Goal: Information Seeking & Learning: Learn about a topic

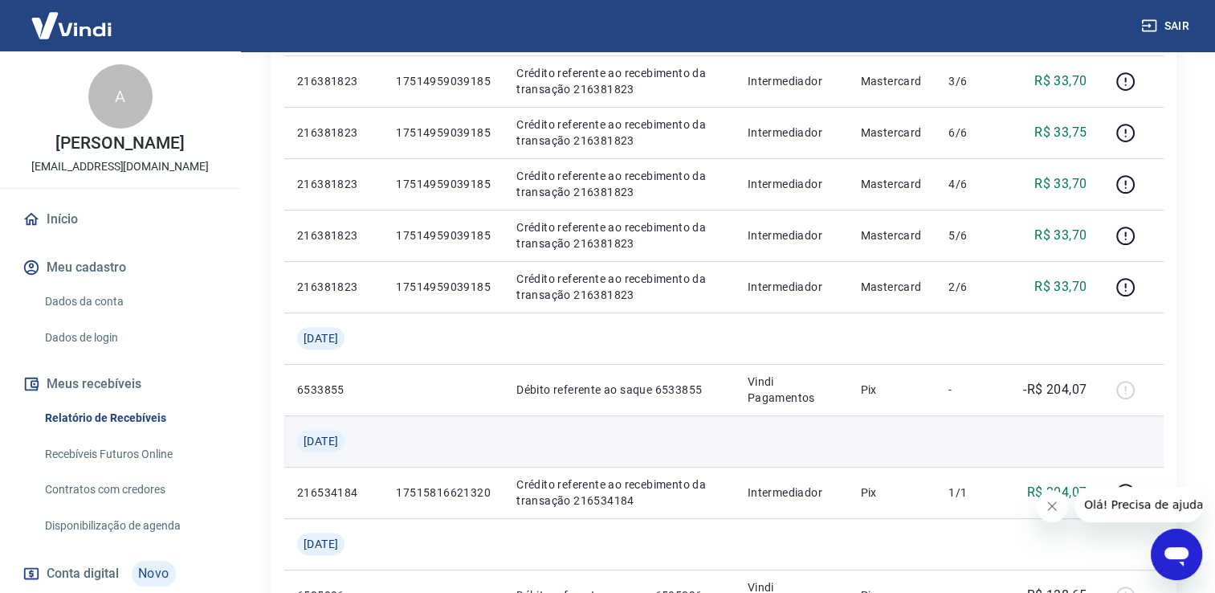
scroll to position [642, 0]
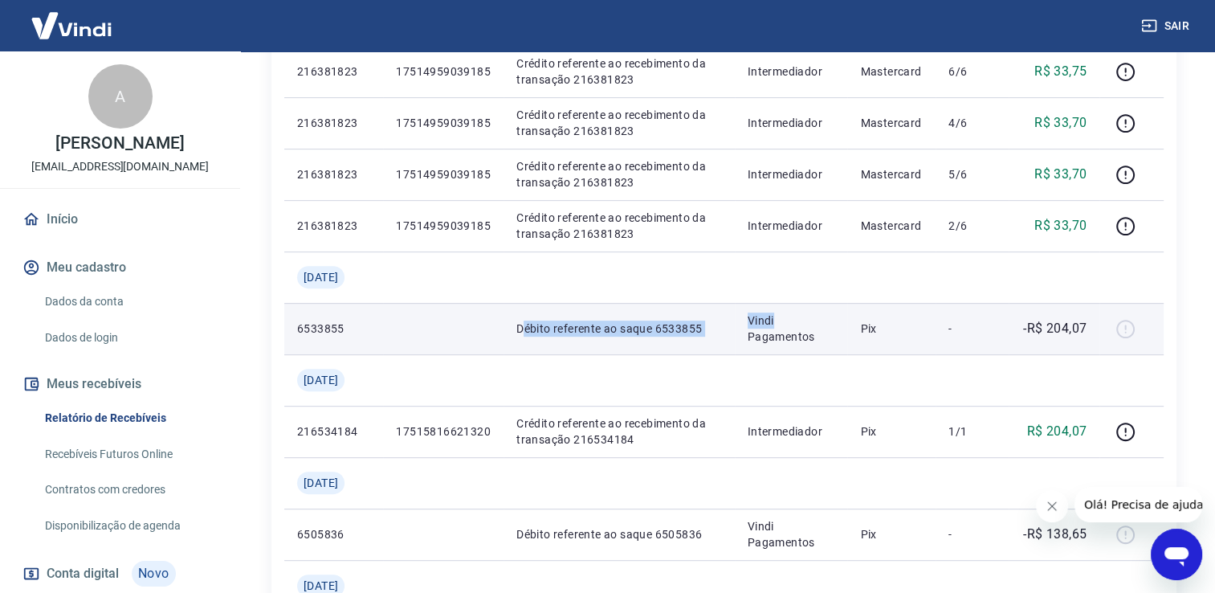
drag, startPoint x: 526, startPoint y: 322, endPoint x: 845, endPoint y: 328, distance: 318.9
click at [845, 328] on tr "6533855 Débito referente ao saque 6533855 Vindi Pagamentos Pix - -R$ 204,07" at bounding box center [723, 328] width 879 height 51
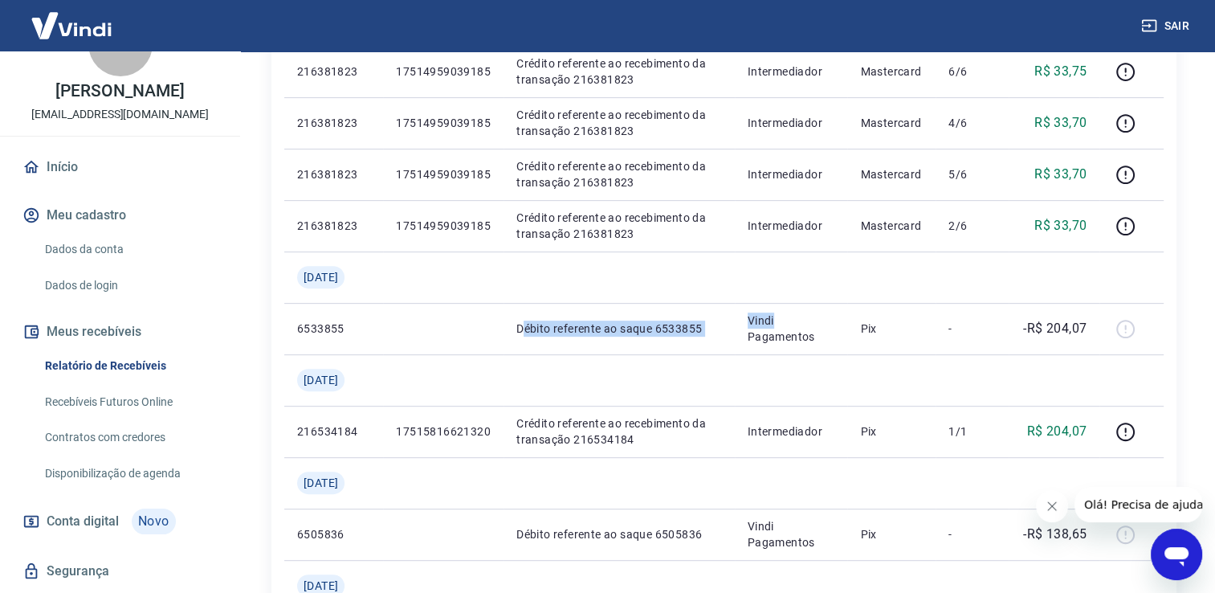
scroll to position [80, 0]
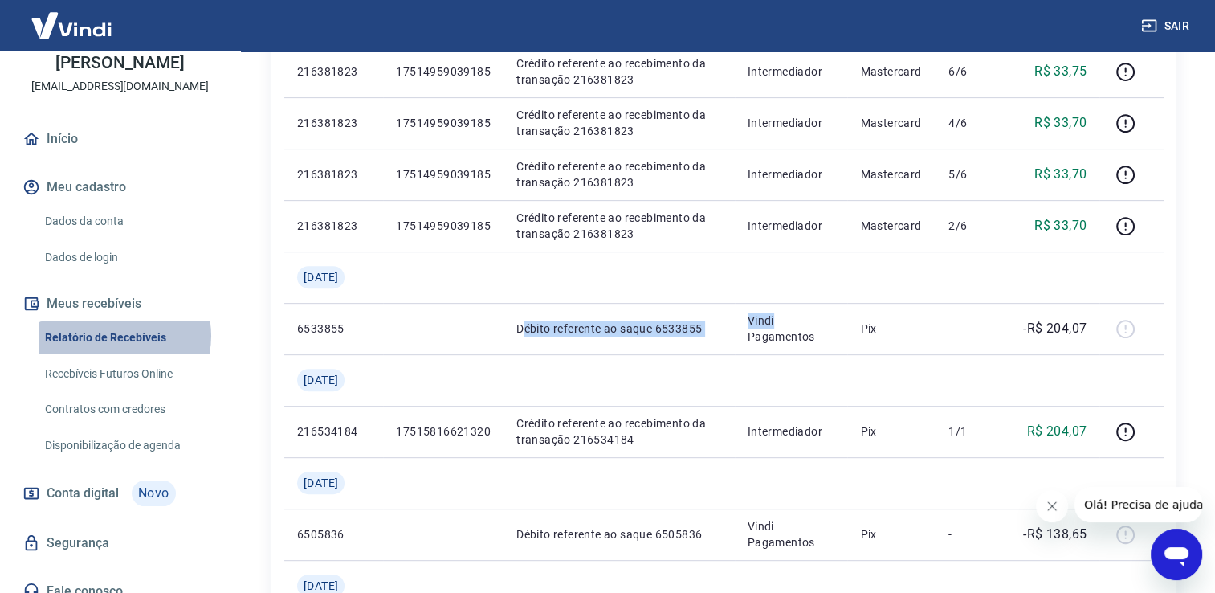
click at [117, 336] on link "Relatório de Recebíveis" at bounding box center [130, 337] width 182 height 33
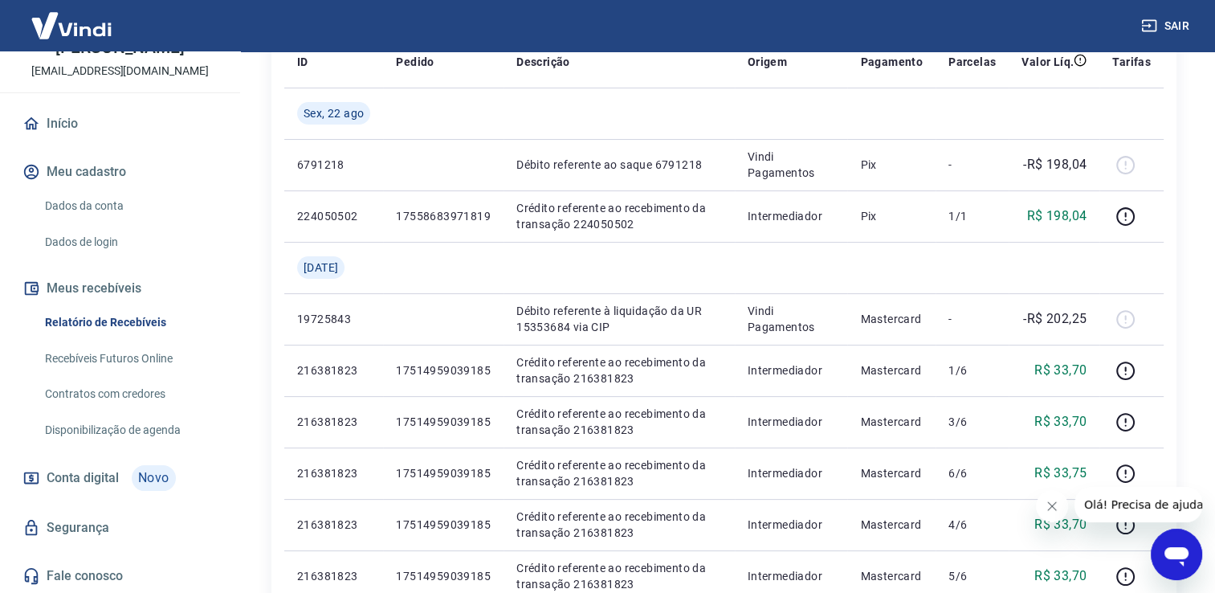
scroll to position [402, 0]
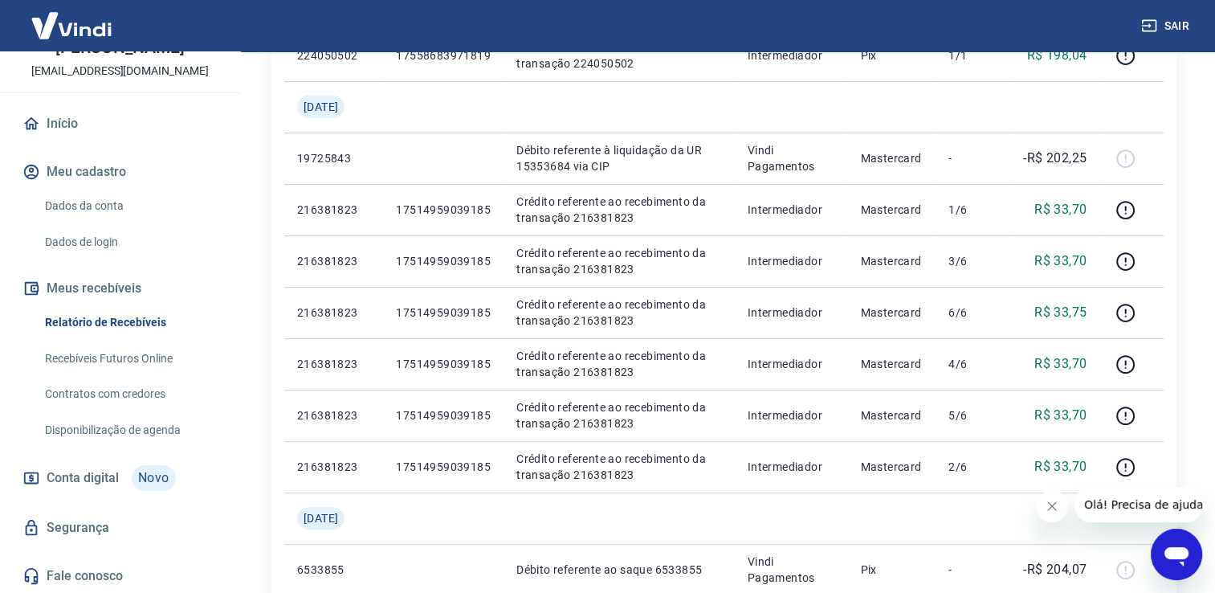
click at [109, 477] on span "Conta digital" at bounding box center [83, 478] width 72 height 22
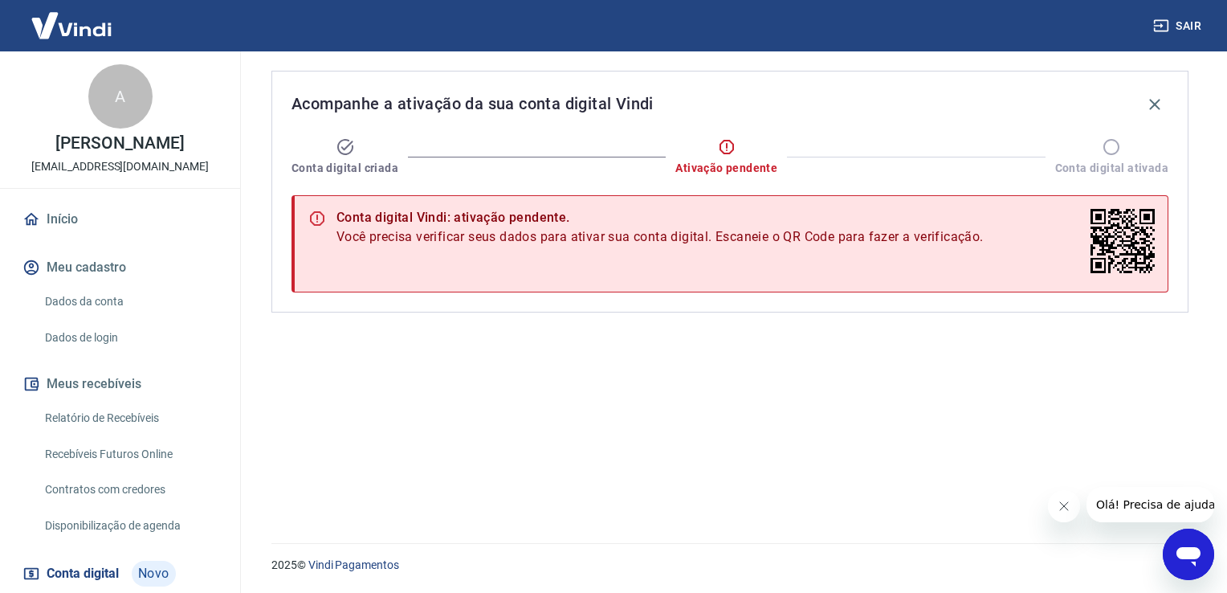
click at [80, 213] on link "Início" at bounding box center [120, 219] width 202 height 35
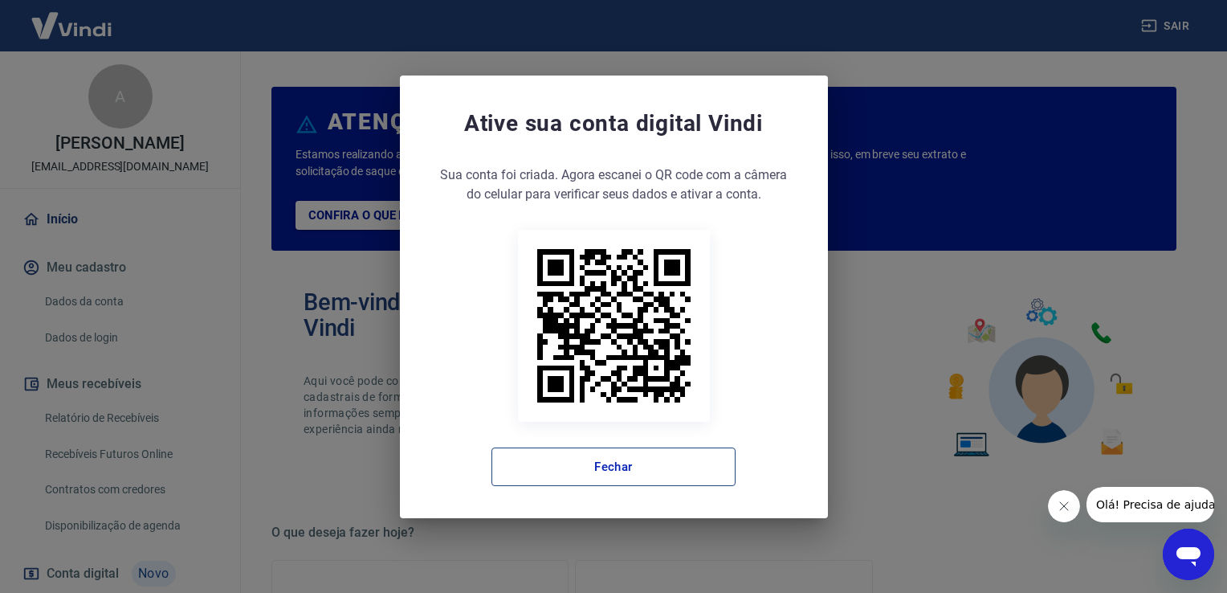
click at [658, 461] on button "Fechar" at bounding box center [613, 466] width 244 height 39
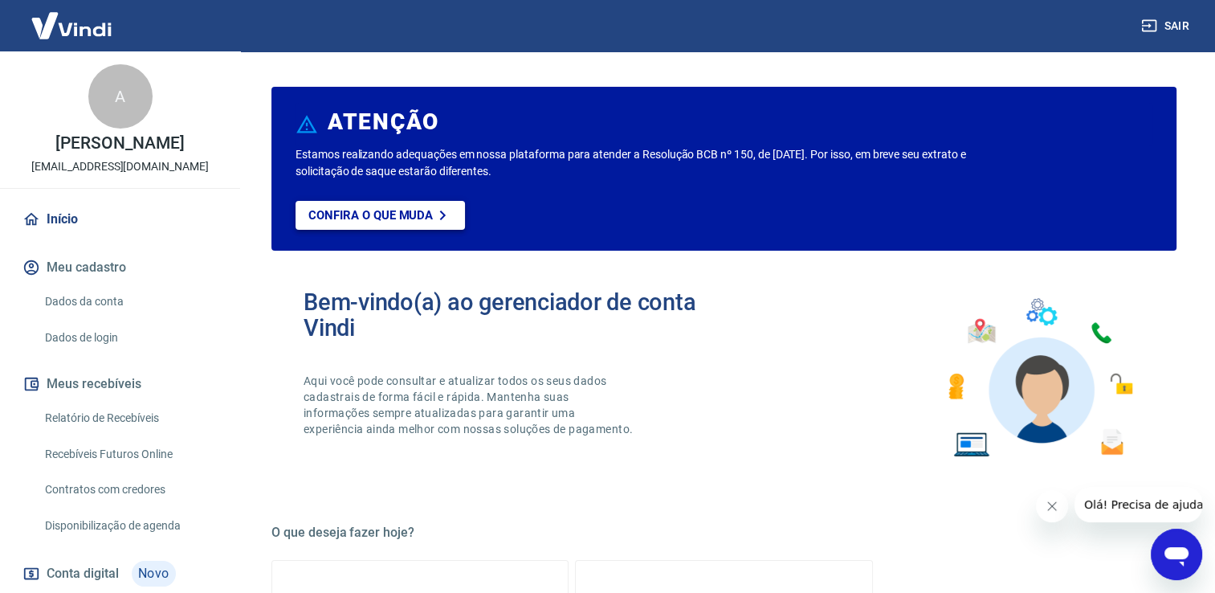
click at [395, 214] on p "Confira o que muda" at bounding box center [370, 215] width 124 height 14
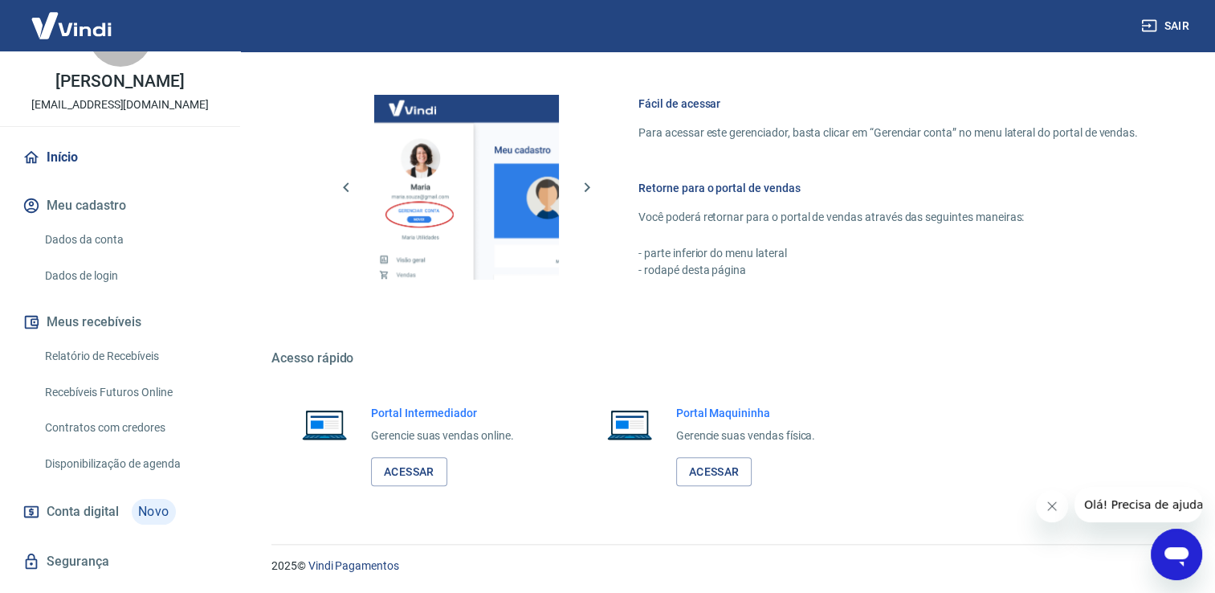
scroll to position [80, 0]
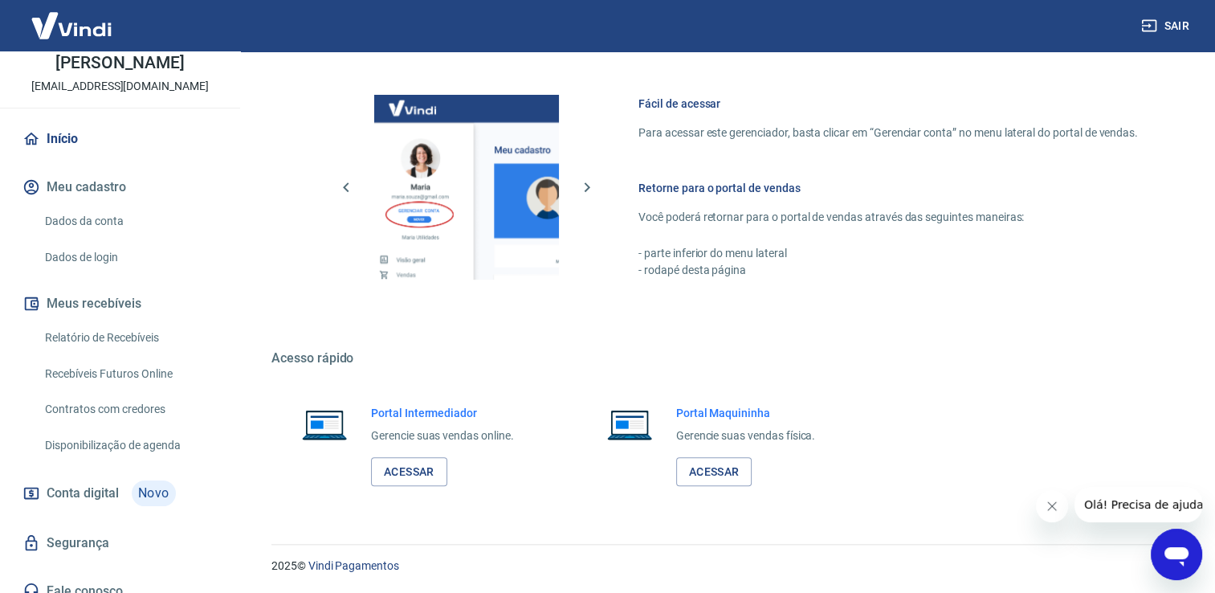
click at [128, 376] on link "Recebíveis Futuros Online" at bounding box center [130, 373] width 182 height 33
